Goal: Information Seeking & Learning: Check status

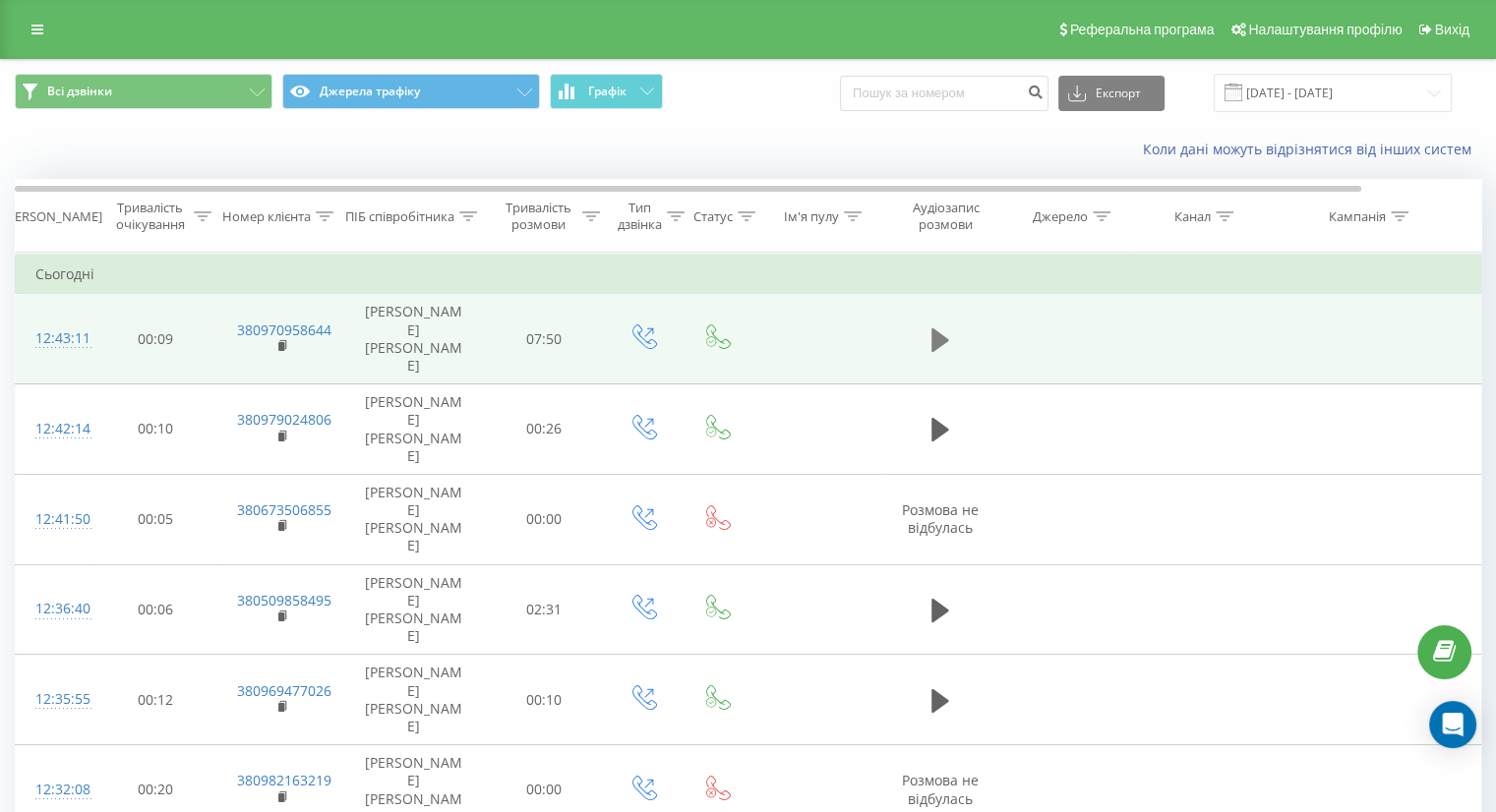
click at [944, 326] on icon at bounding box center [940, 340] width 18 height 28
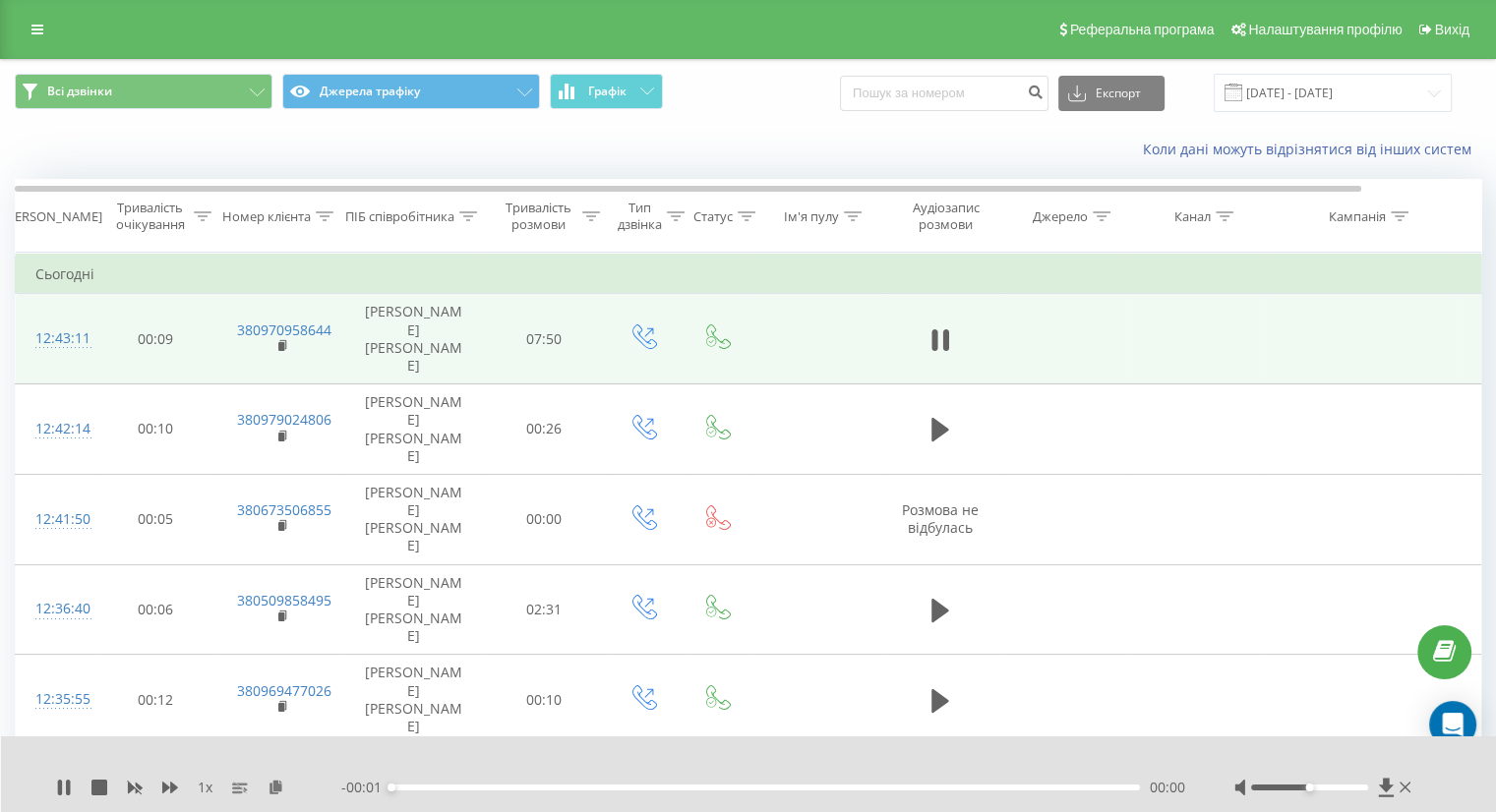
click at [55, 783] on div "1 x - 00:01 00:00 00:00" at bounding box center [748, 774] width 1496 height 76
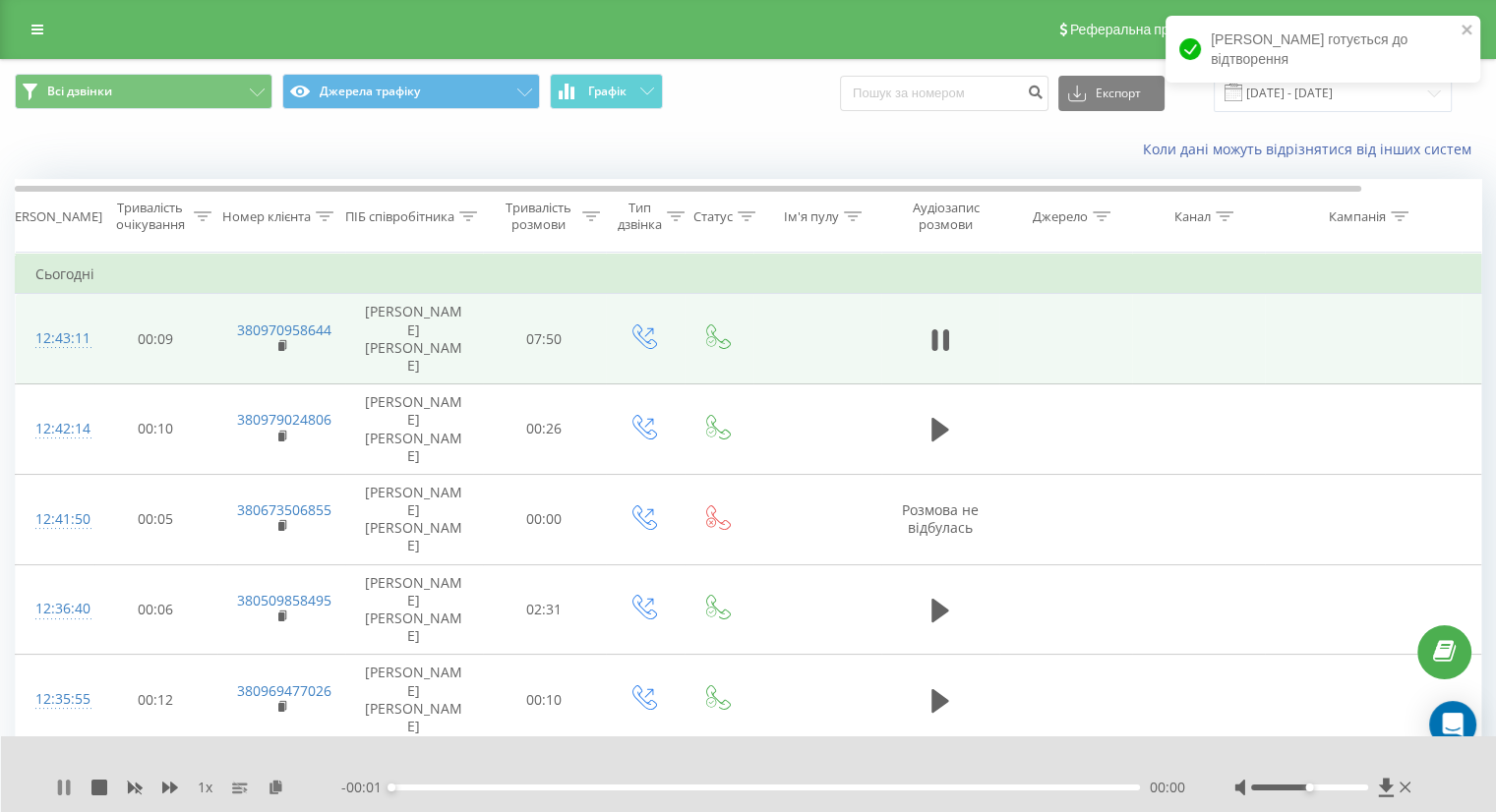
click at [59, 790] on icon at bounding box center [60, 787] width 4 height 16
click at [266, 785] on div "1 x" at bounding box center [199, 787] width 285 height 20
drag, startPoint x: 279, startPoint y: 786, endPoint x: 300, endPoint y: 785, distance: 21.0
click at [281, 786] on icon at bounding box center [275, 786] width 17 height 14
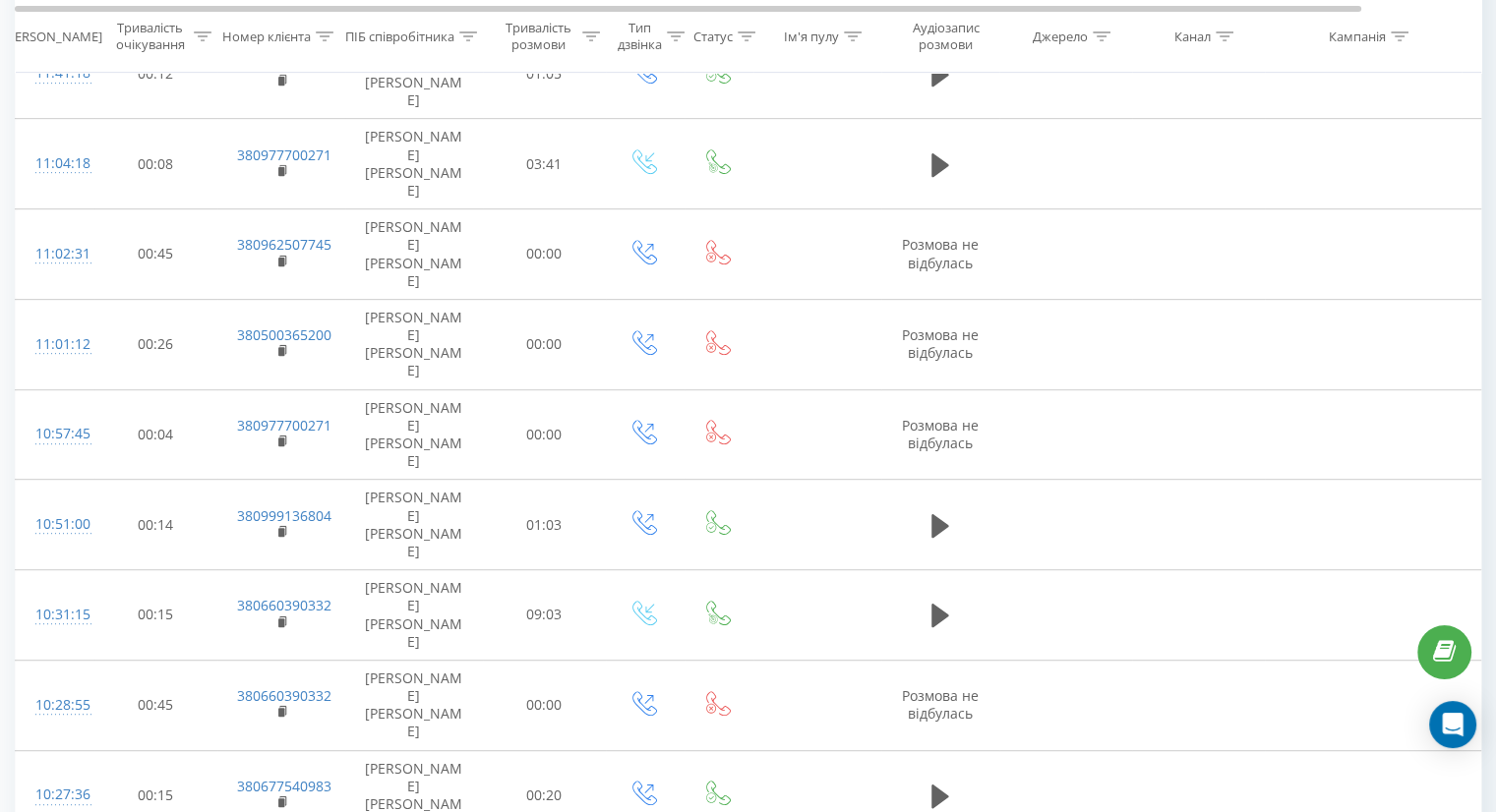
scroll to position [980, 0]
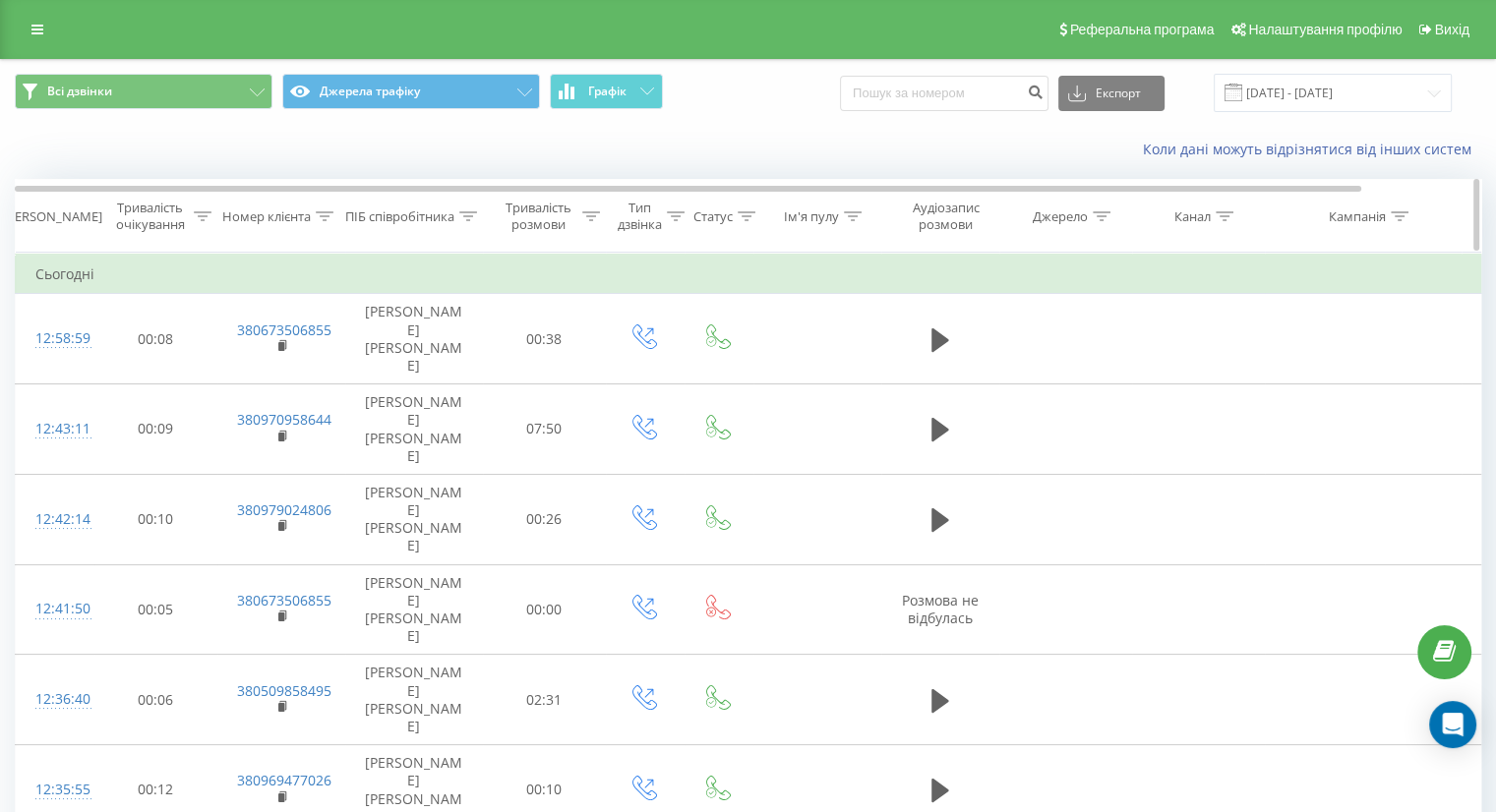
click at [531, 218] on div "Тривалість розмови" at bounding box center [538, 216] width 78 height 33
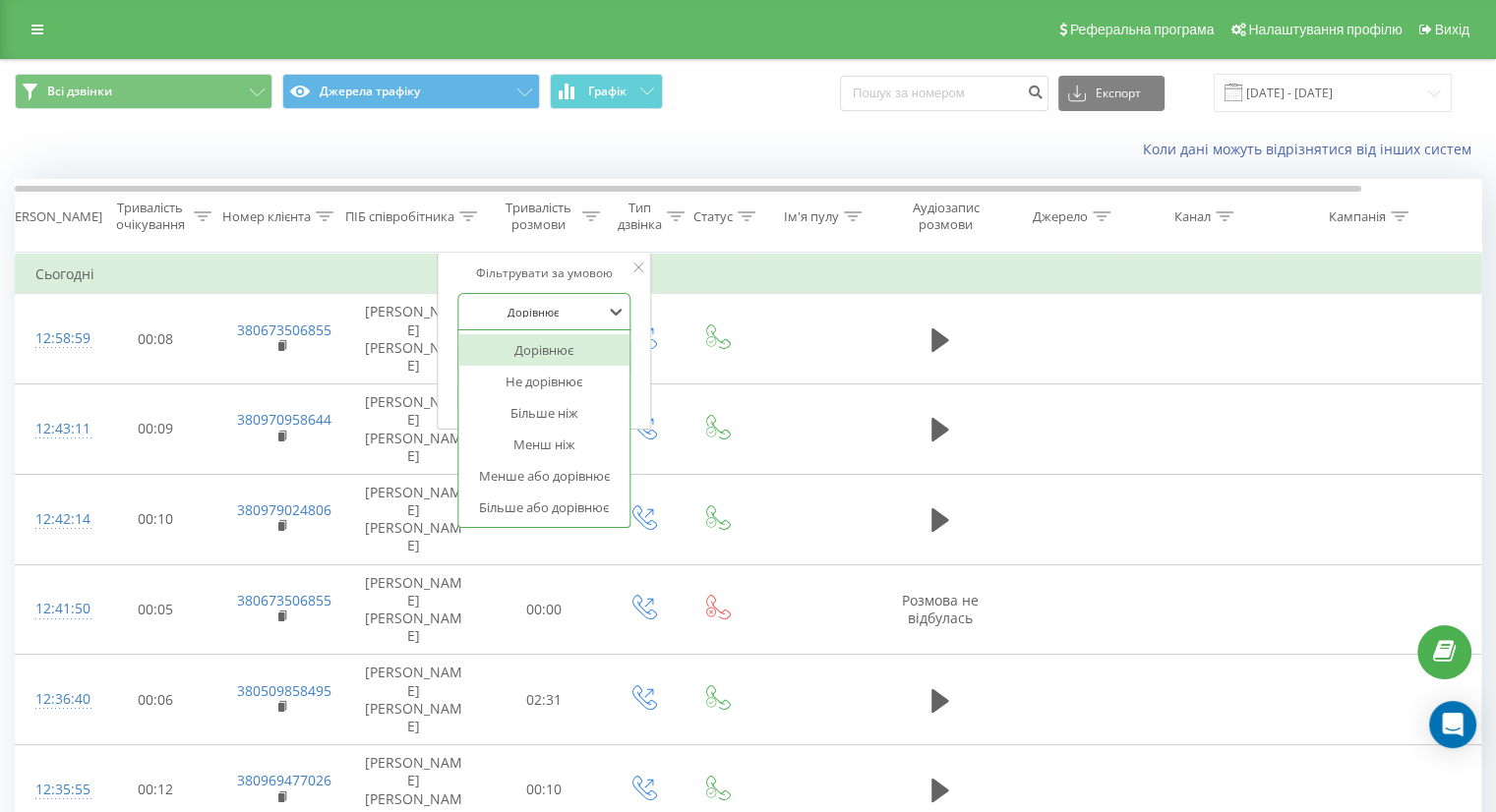
click at [552, 303] on div at bounding box center [533, 312] width 140 height 19
click at [547, 408] on div "Більше ніж" at bounding box center [544, 413] width 171 height 31
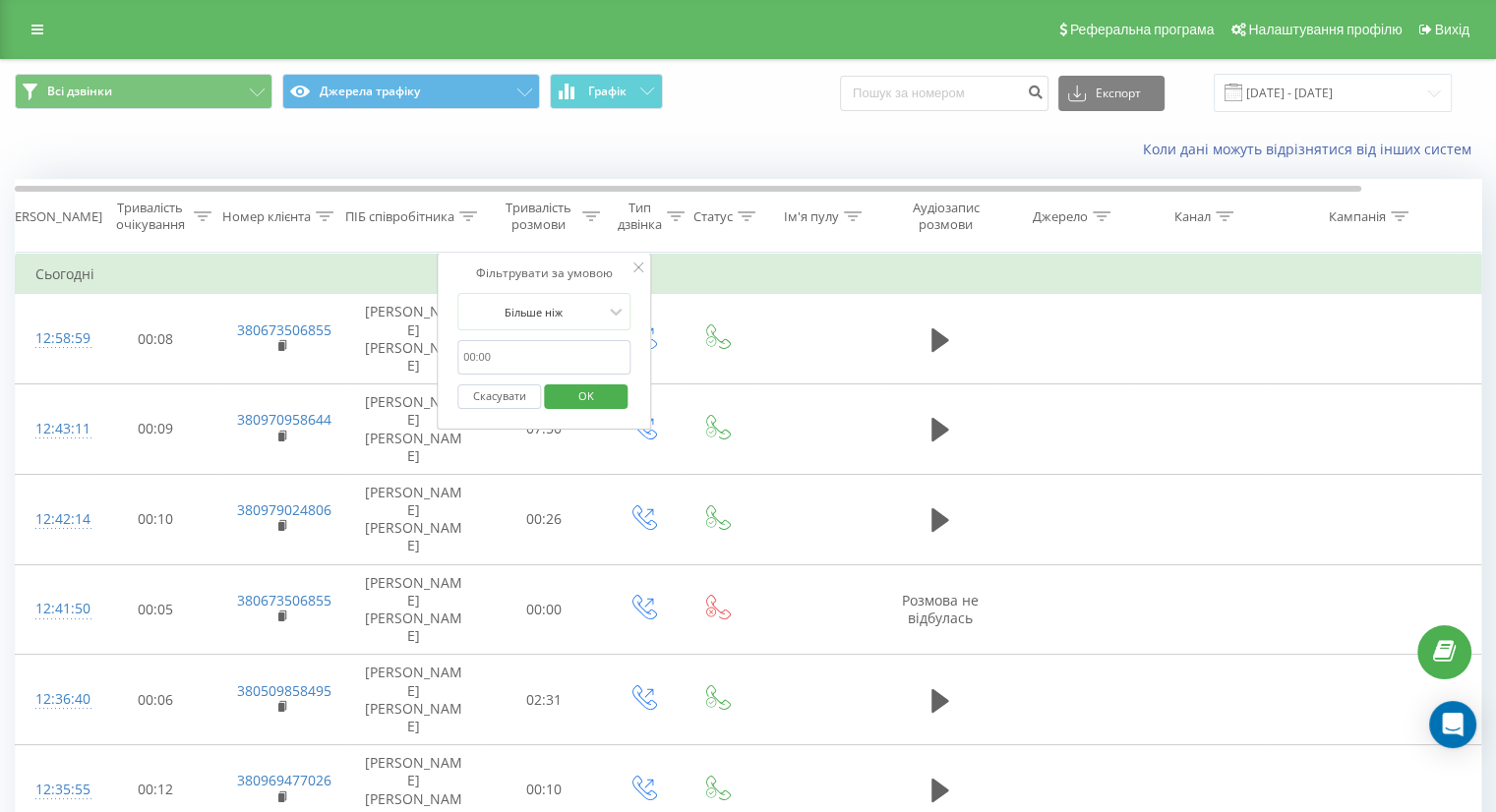
click at [556, 332] on form "Більше ніж Скасувати OK" at bounding box center [544, 356] width 173 height 126
drag, startPoint x: 556, startPoint y: 355, endPoint x: 560, endPoint y: 374, distance: 19.4
click at [557, 356] on input "text" at bounding box center [544, 357] width 173 height 34
type input "59"
click at [581, 396] on span "OK" at bounding box center [586, 395] width 55 height 30
